Goal: Task Accomplishment & Management: Use online tool/utility

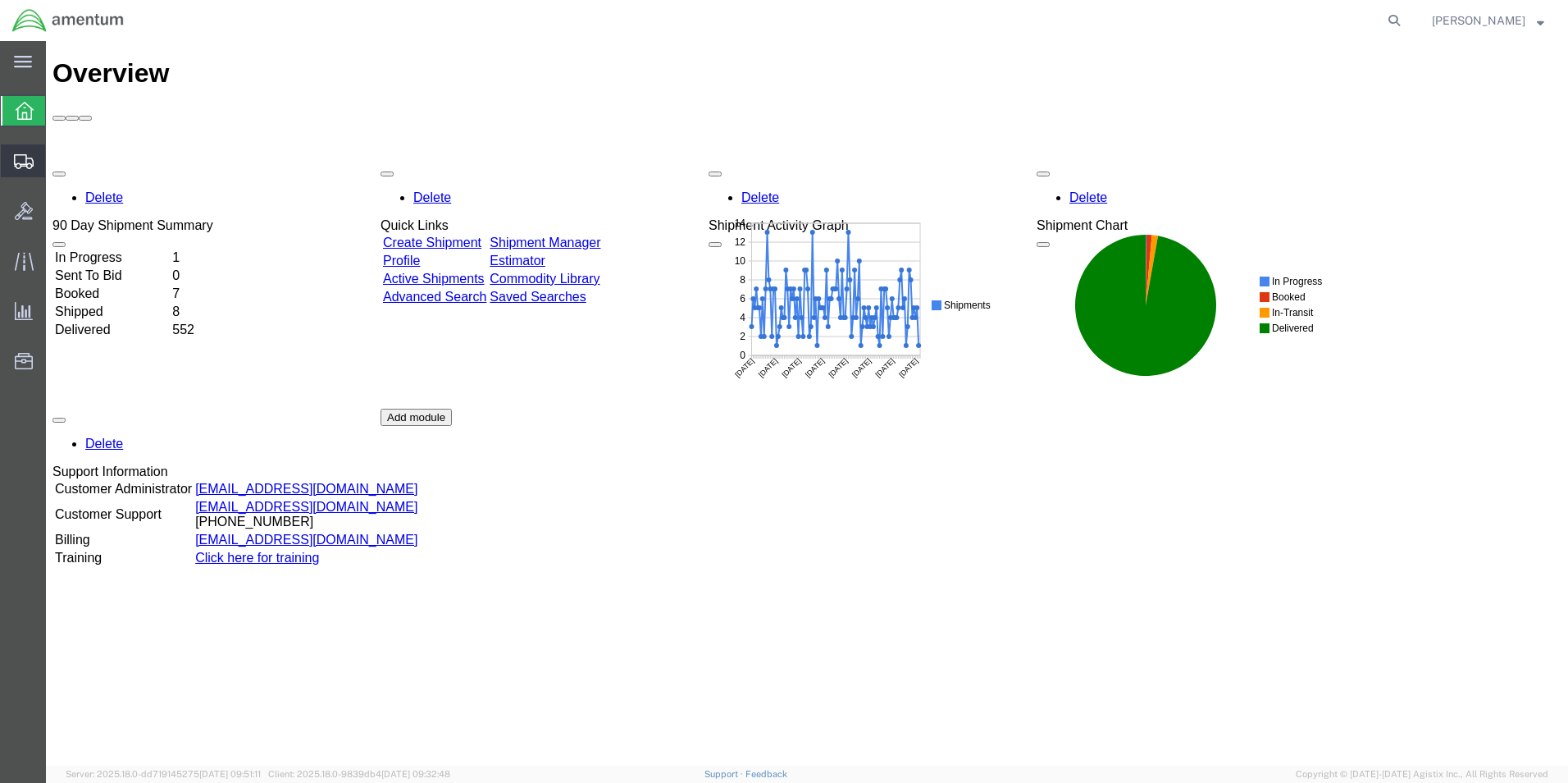
click at [0, 0] on span "Shipment Manager" at bounding box center [0, 0] width 0 height 0
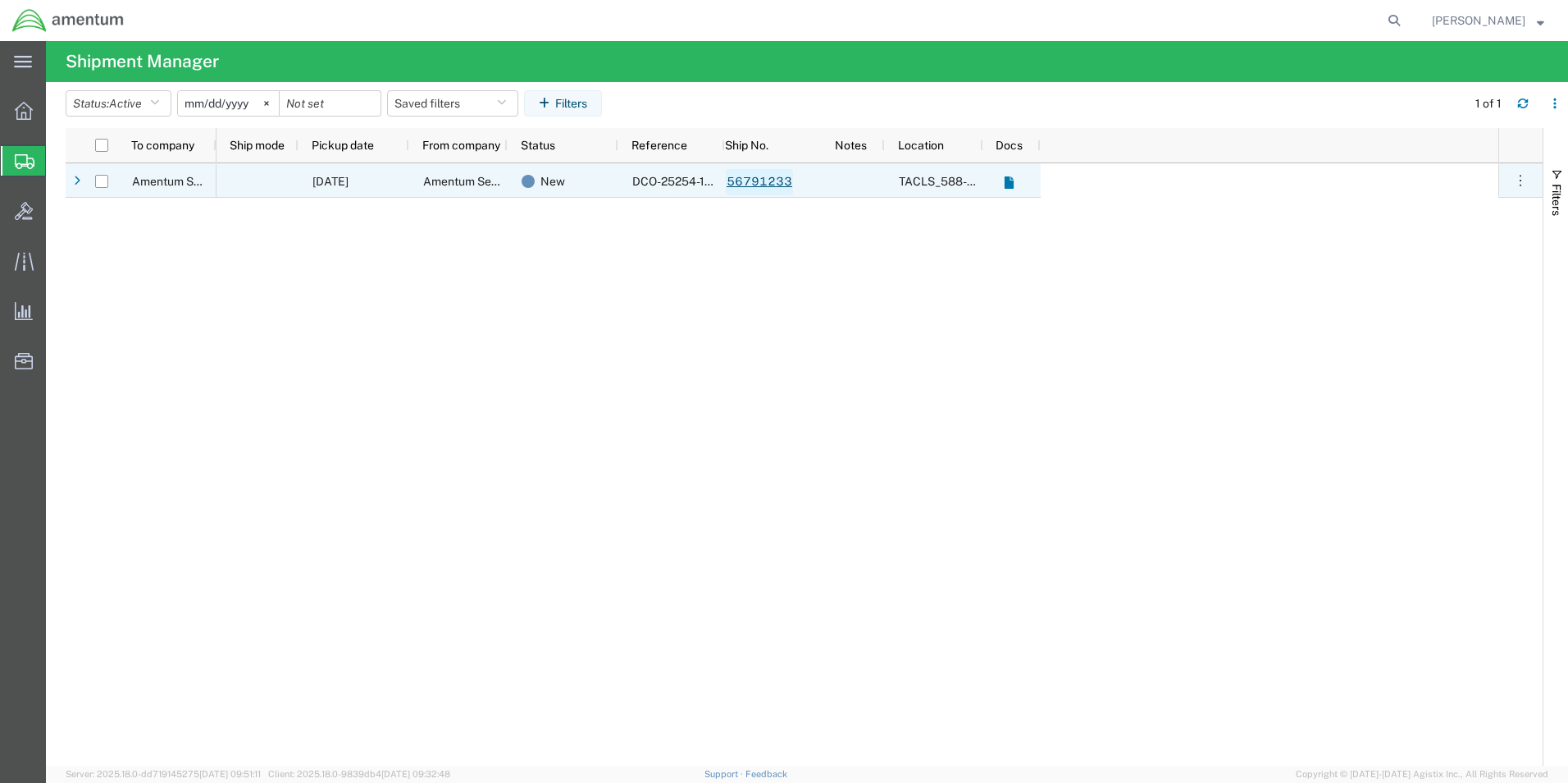
click at [758, 181] on link "56791233" at bounding box center [759, 182] width 67 height 26
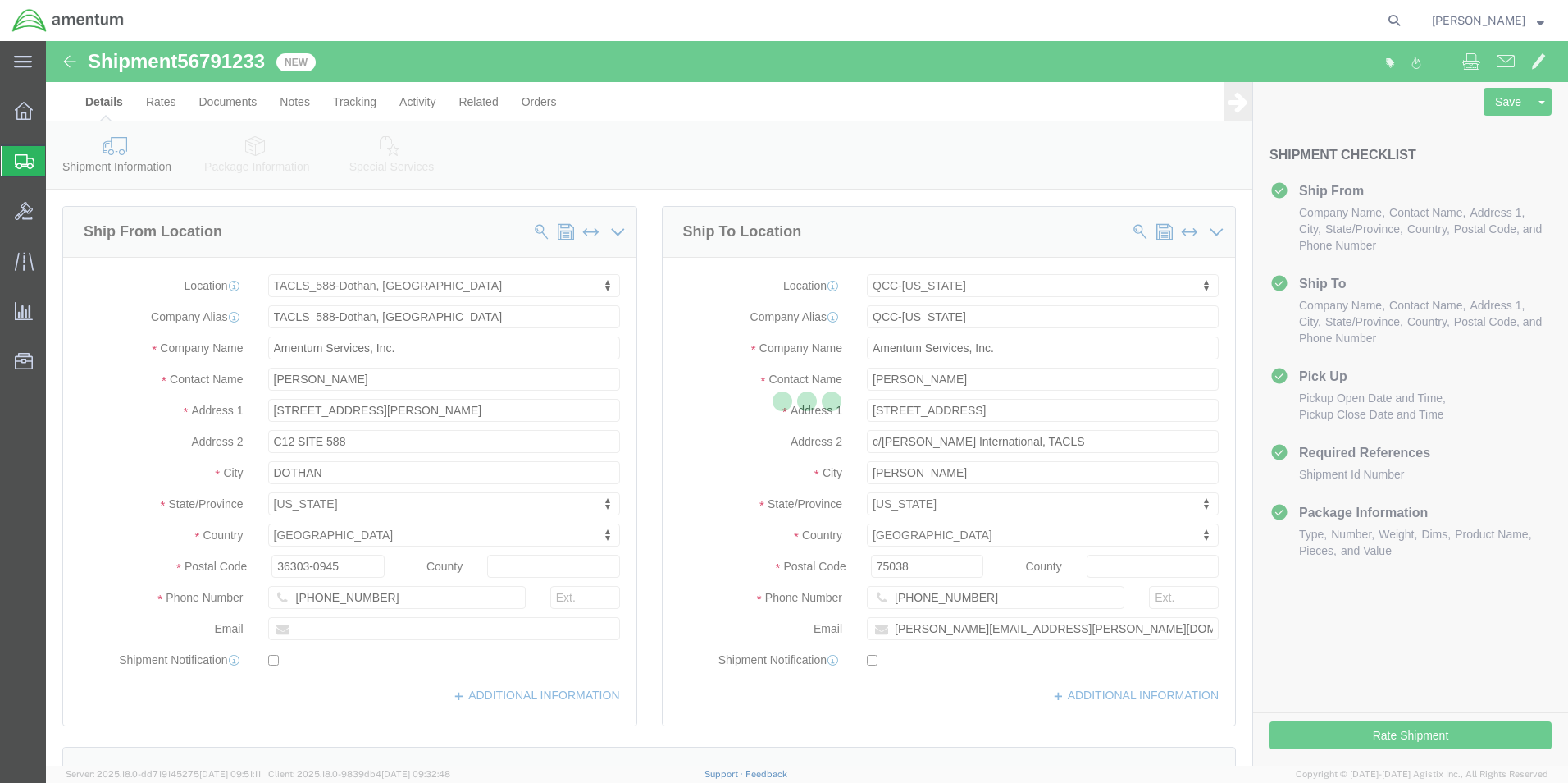
select select "42706"
select select "42668"
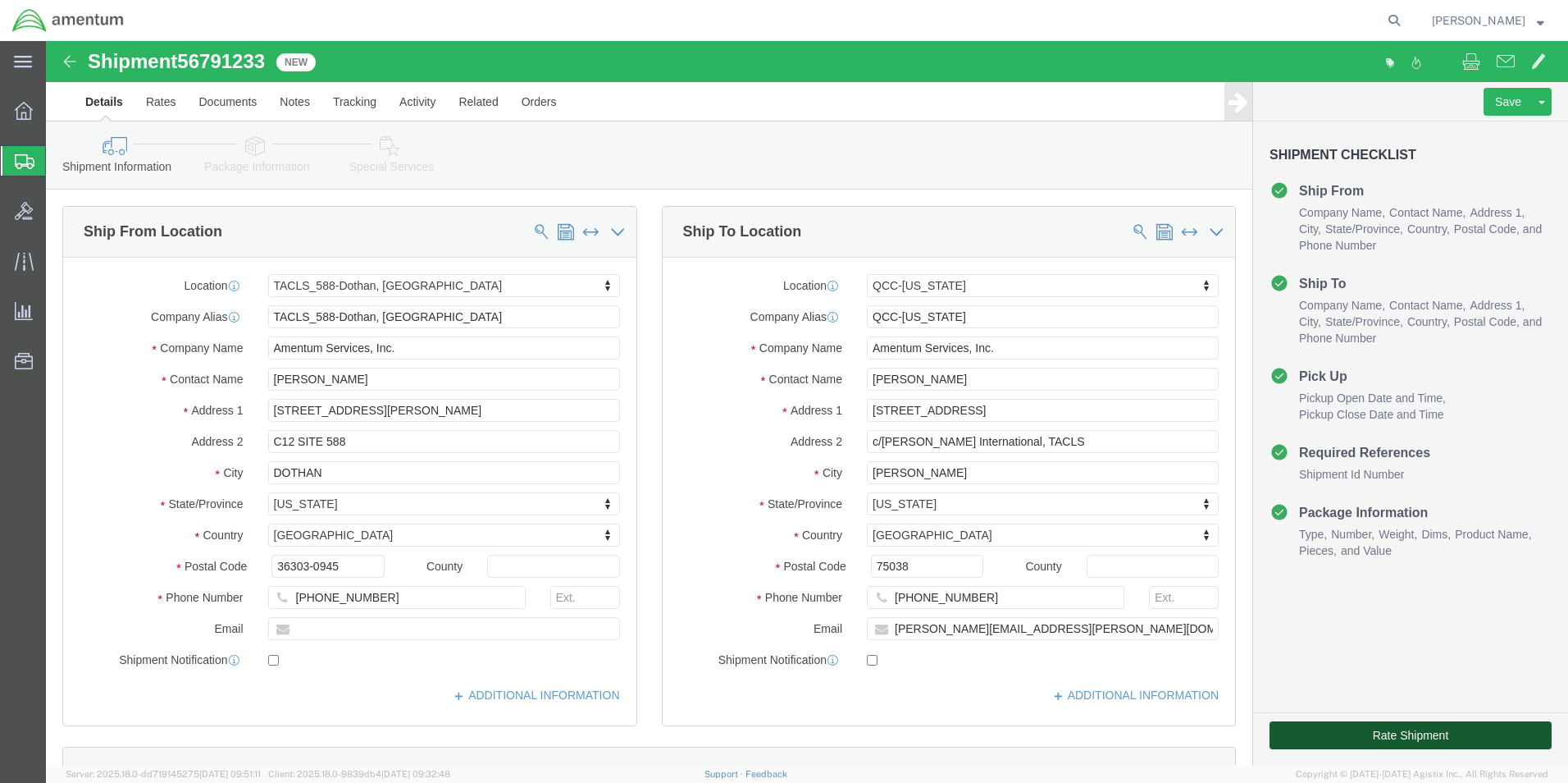
click button "Rate Shipment"
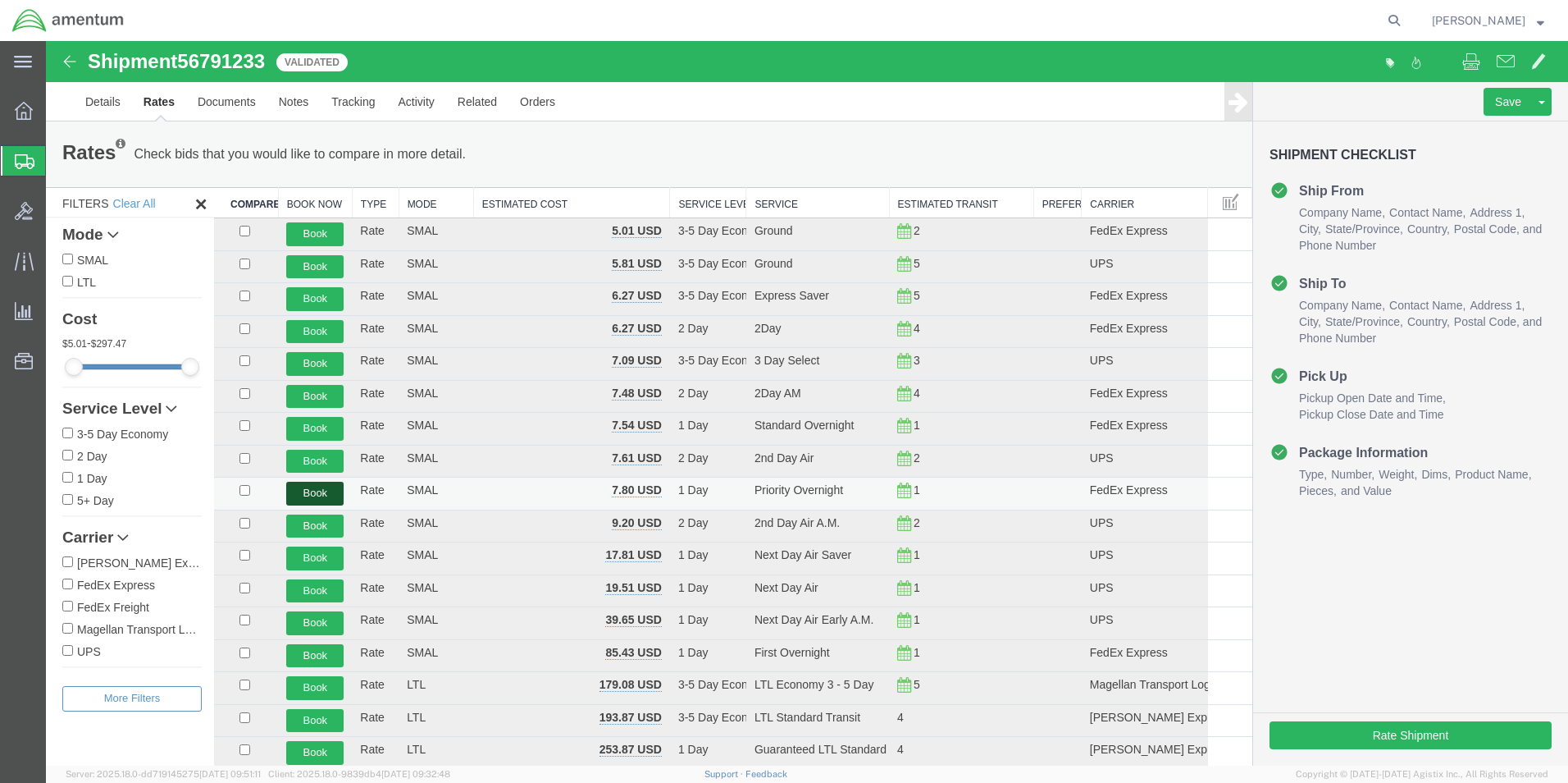
click at [322, 496] on button "Book" at bounding box center [315, 493] width 58 height 24
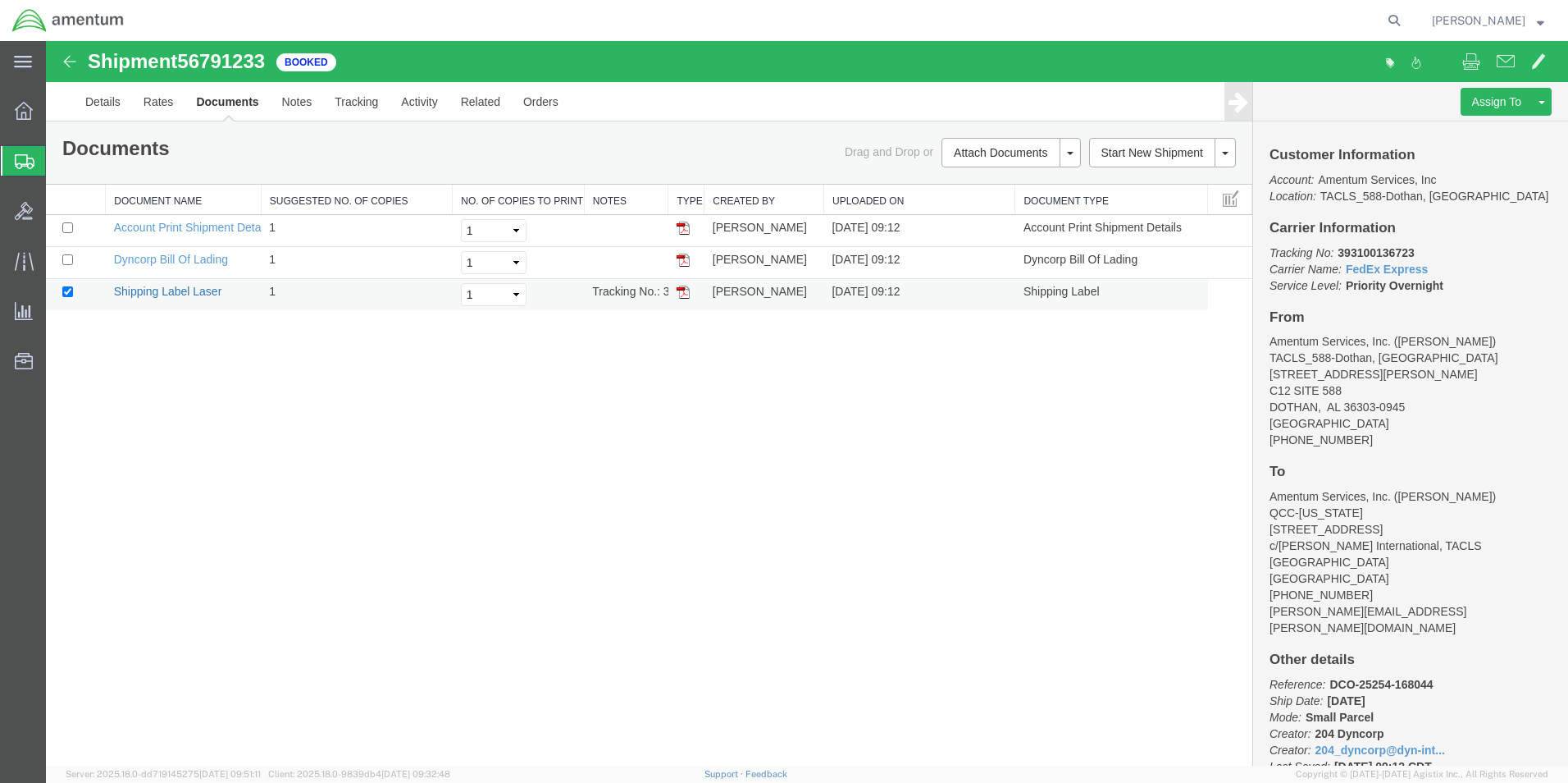
click at [190, 293] on link "Shipping Label Laser" at bounding box center [167, 292] width 108 height 13
